Goal: Transaction & Acquisition: Purchase product/service

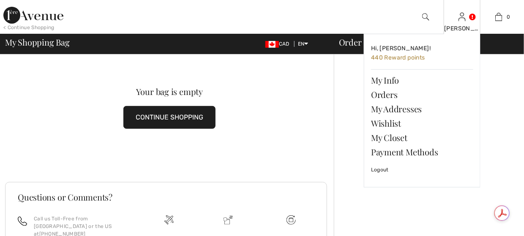
click at [462, 17] on img at bounding box center [461, 17] width 7 height 10
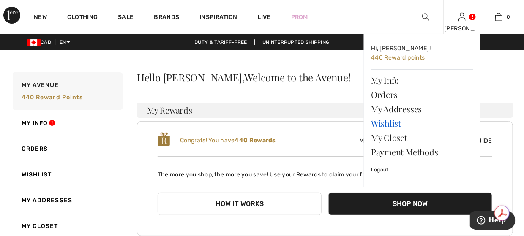
click at [384, 126] on link "Wishlist" at bounding box center [422, 123] width 102 height 14
click at [379, 127] on link "Wishlist" at bounding box center [422, 123] width 102 height 14
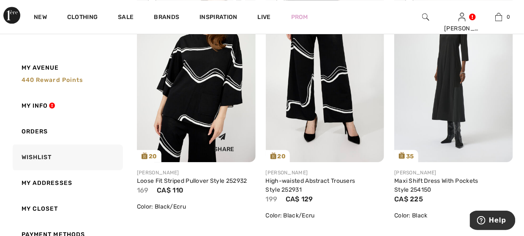
scroll to position [718, 0]
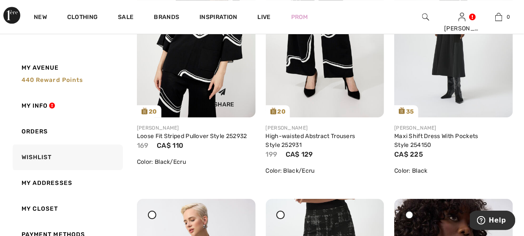
click at [194, 92] on div "Share" at bounding box center [196, 96] width 106 height 30
click at [197, 85] on div "Share" at bounding box center [196, 96] width 106 height 30
click at [198, 132] on div "Loose Fit Striped Pullover Style 252932" at bounding box center [196, 136] width 119 height 9
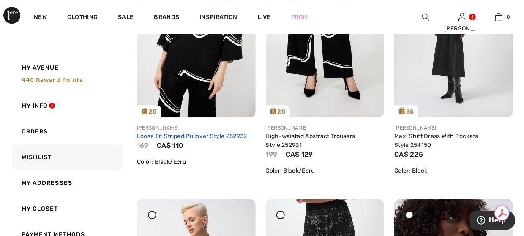
click at [199, 138] on link "Loose Fit Striped Pullover Style 252932" at bounding box center [192, 136] width 110 height 7
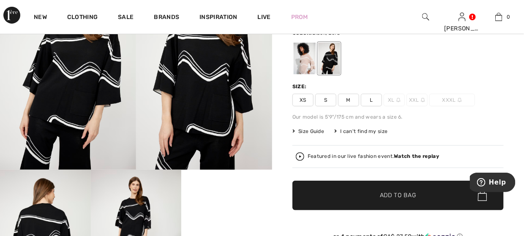
click at [327, 56] on div at bounding box center [329, 59] width 22 height 32
click at [345, 100] on span "M" at bounding box center [348, 100] width 21 height 13
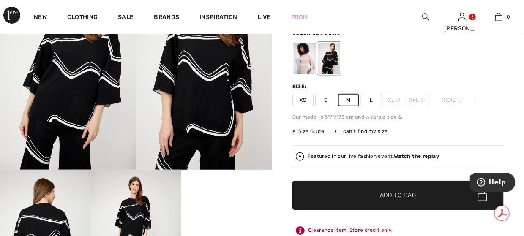
click at [391, 197] on span "Add to Bag" at bounding box center [398, 195] width 36 height 9
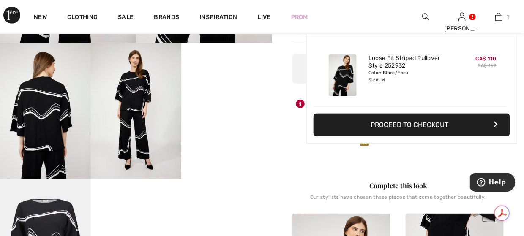
scroll to position [254, 0]
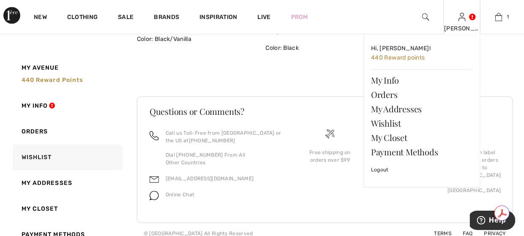
drag, startPoint x: 464, startPoint y: 17, endPoint x: 447, endPoint y: 34, distance: 23.9
click at [464, 17] on img at bounding box center [461, 17] width 7 height 10
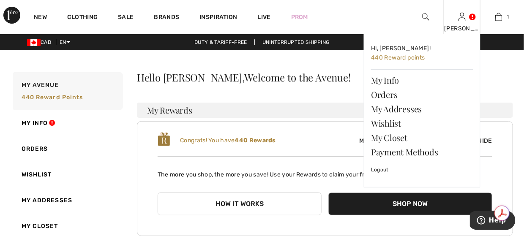
click at [467, 25] on div "[PERSON_NAME]" at bounding box center [462, 28] width 36 height 9
click at [406, 124] on link "Wishlist" at bounding box center [422, 123] width 102 height 14
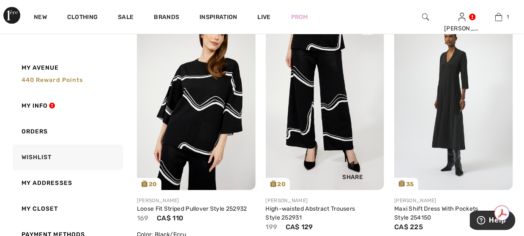
scroll to position [638, 0]
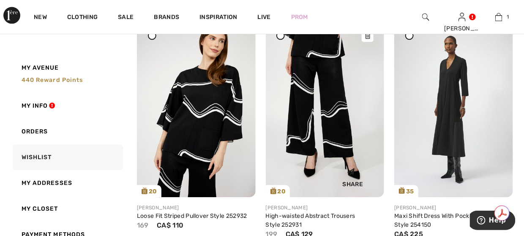
click at [318, 114] on img at bounding box center [325, 108] width 119 height 178
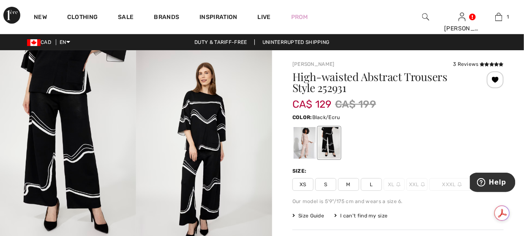
click at [332, 134] on div at bounding box center [329, 143] width 22 height 32
click at [346, 181] on span "M" at bounding box center [348, 184] width 21 height 13
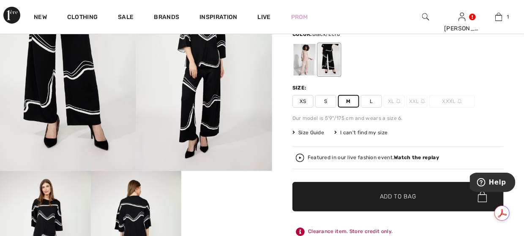
scroll to position [85, 0]
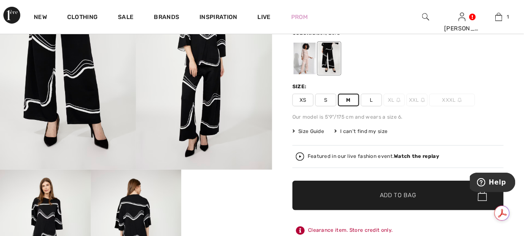
drag, startPoint x: 388, startPoint y: 204, endPoint x: 382, endPoint y: 198, distance: 8.1
click at [388, 204] on span "✔ Added to Bag Add to Bag" at bounding box center [397, 196] width 211 height 30
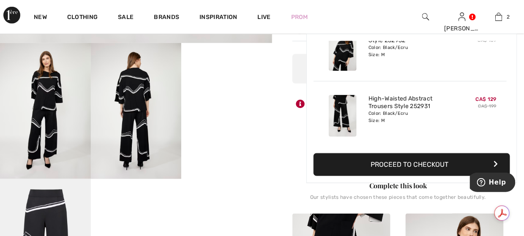
scroll to position [0, 0]
click at [225, 88] on video "Your browser does not support the video tag." at bounding box center [226, 65] width 91 height 45
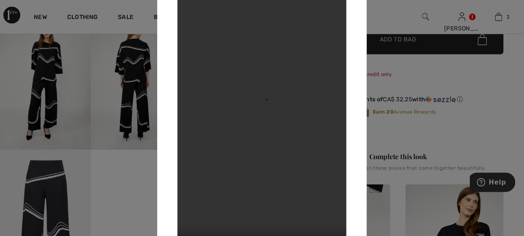
scroll to position [254, 0]
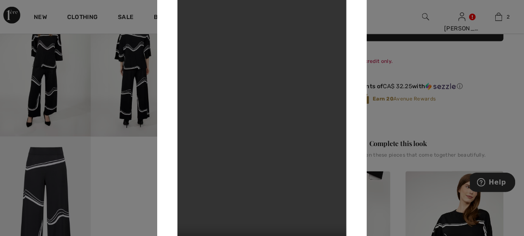
click at [415, 114] on div at bounding box center [262, 118] width 524 height 236
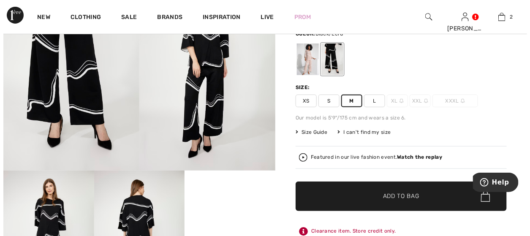
scroll to position [85, 0]
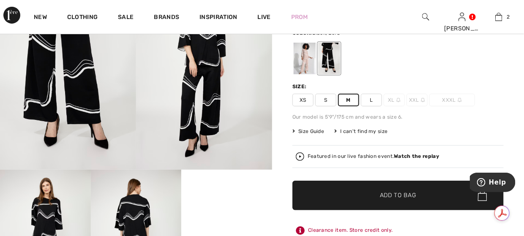
click at [403, 156] on strong "Watch the replay" at bounding box center [416, 156] width 45 height 6
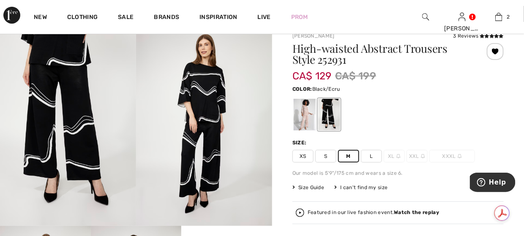
scroll to position [0, 0]
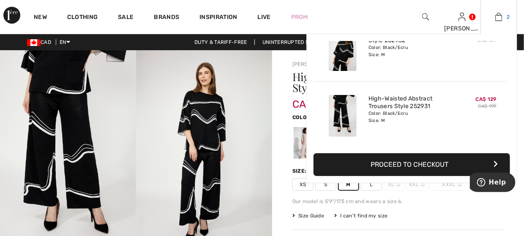
click at [497, 19] on img at bounding box center [498, 17] width 7 height 10
